Goal: Find specific page/section

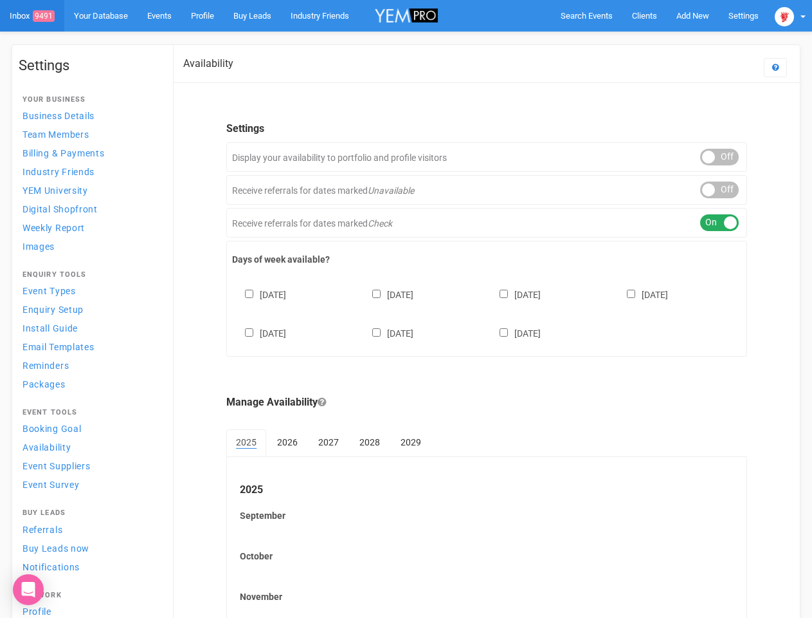
click at [406, 309] on div "[DATE] [DATE] [DATE] [DATE] [DATE] [DATE] [DATE]" at bounding box center [486, 307] width 509 height 77
click at [587, 15] on span "Search Events" at bounding box center [587, 16] width 52 height 10
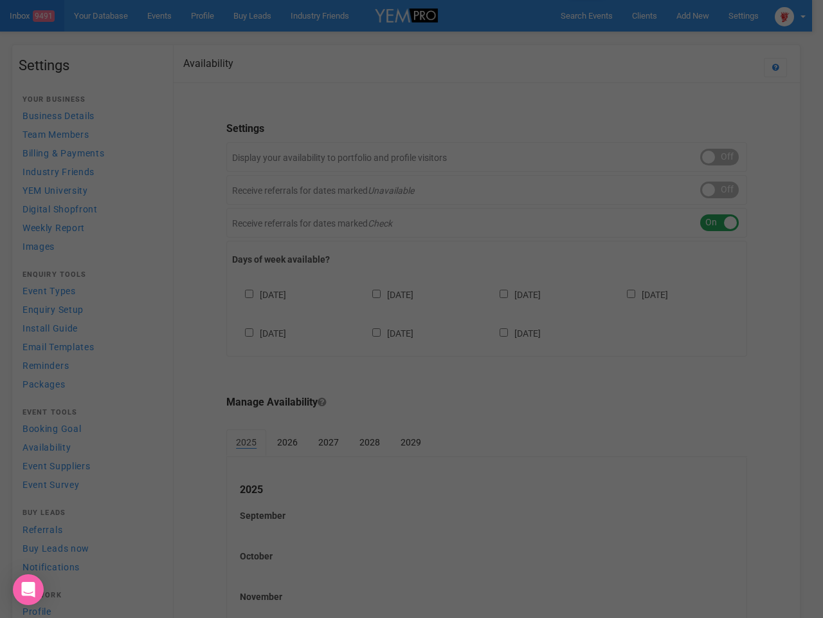
click at [0, 0] on div "Loading..." at bounding box center [0, 0] width 0 height 0
click at [663, 41] on div "Loading..." at bounding box center [411, 309] width 823 height 618
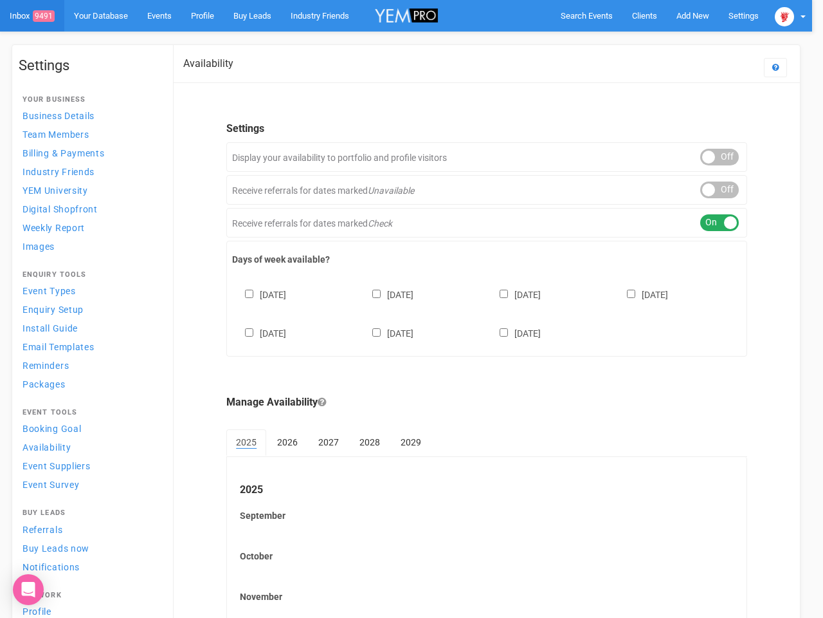
click at [791, 15] on div at bounding box center [411, 309] width 823 height 618
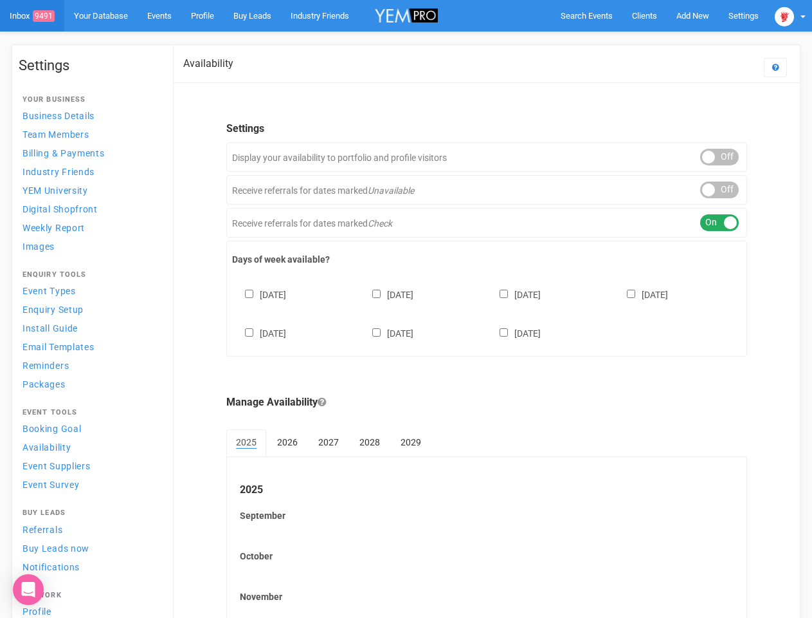
click at [720, 157] on div "ON OFF" at bounding box center [720, 157] width 39 height 17
click at [720, 190] on div "ON OFF" at bounding box center [720, 189] width 39 height 17
click at [720, 223] on div "ON OFF" at bounding box center [720, 222] width 39 height 17
click at [487, 312] on div "[DATE] [DATE] [DATE] [DATE] [DATE] [DATE] [DATE]" at bounding box center [486, 307] width 509 height 77
